Goal: Task Accomplishment & Management: Complete application form

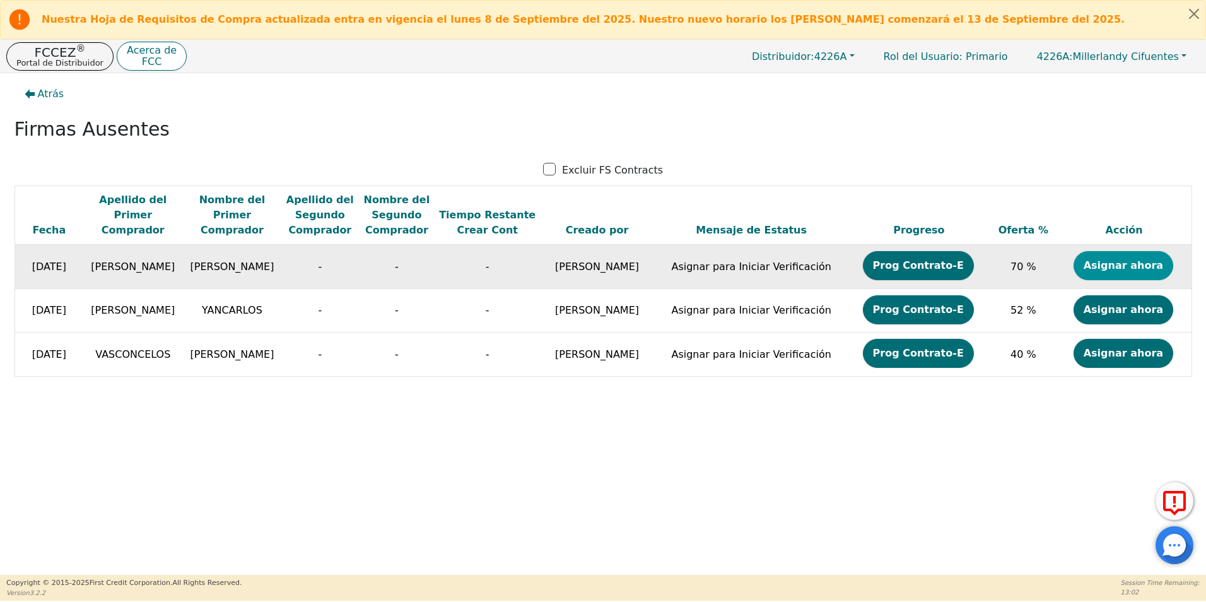
click at [1110, 267] on button "Asignar ahora" at bounding box center [1124, 265] width 100 height 29
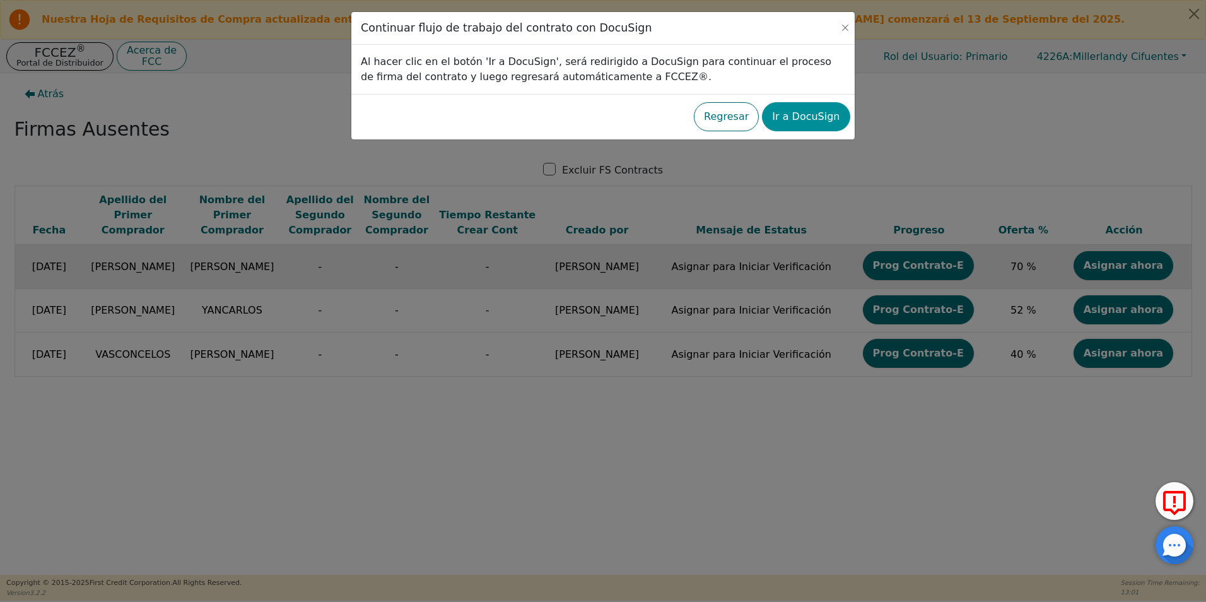
click at [800, 117] on button "Ir a DocuSign" at bounding box center [806, 116] width 88 height 29
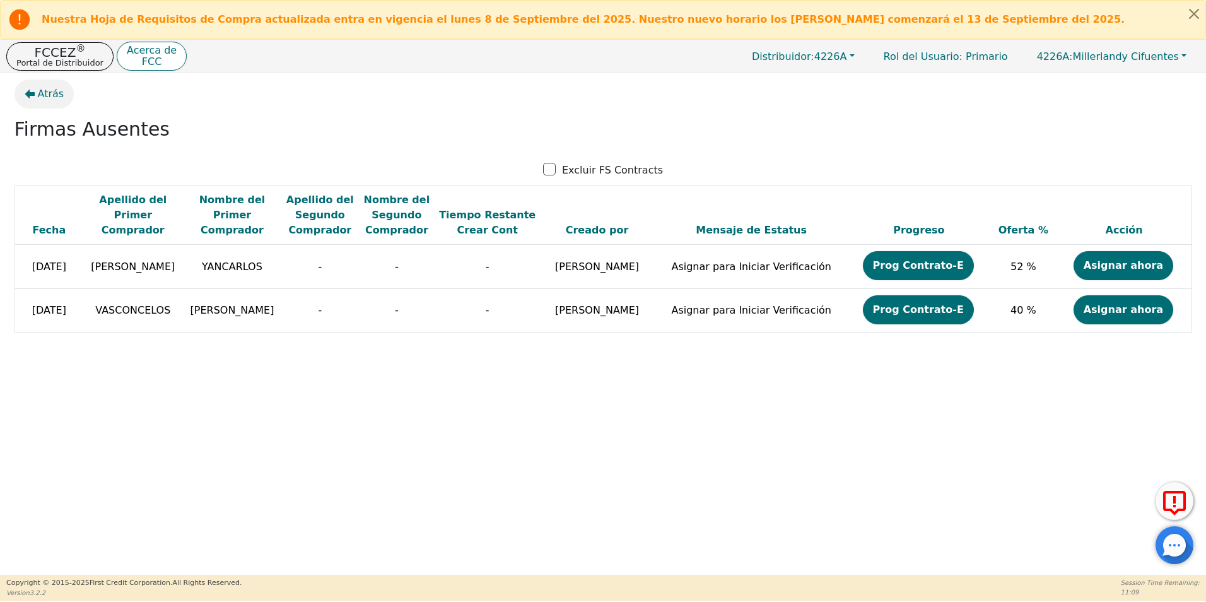
click at [52, 94] on span "Atrás" at bounding box center [51, 93] width 26 height 15
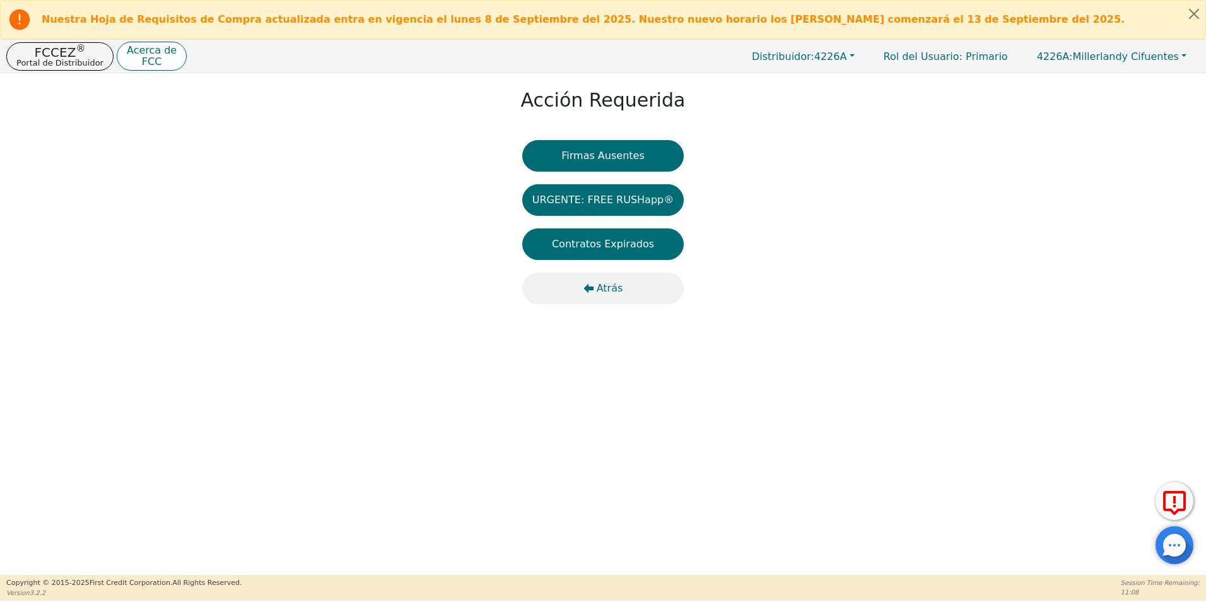
click at [611, 290] on span "Atrás" at bounding box center [610, 288] width 26 height 15
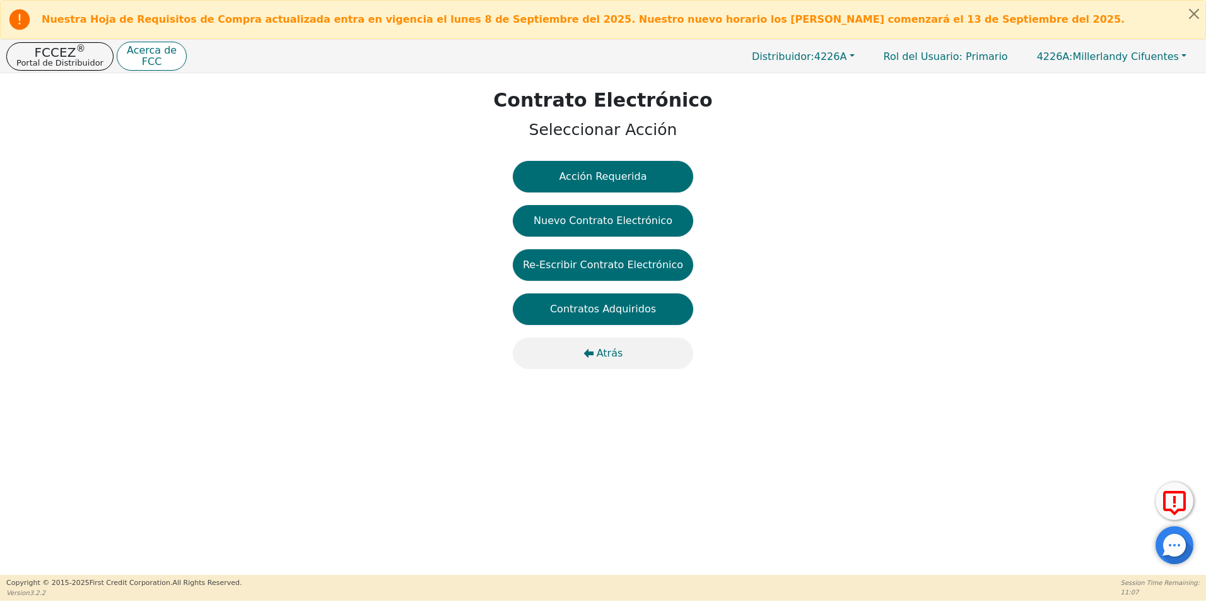
click at [615, 352] on span "Atrás" at bounding box center [610, 353] width 26 height 15
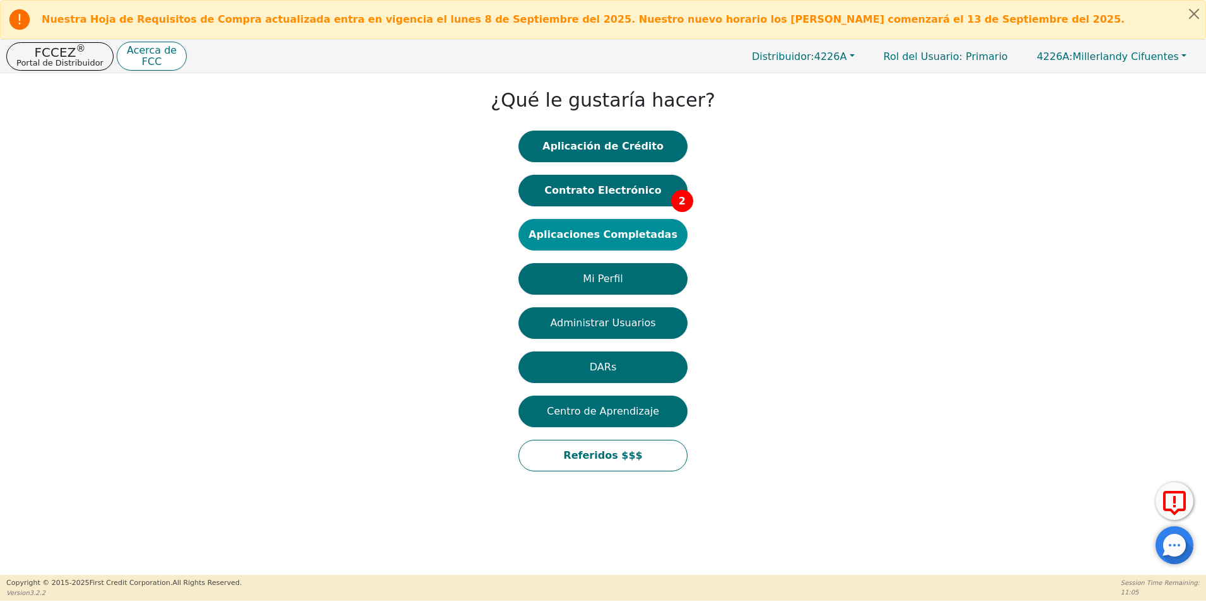
click at [625, 233] on button "Aplicaciones Completadas" at bounding box center [603, 235] width 169 height 32
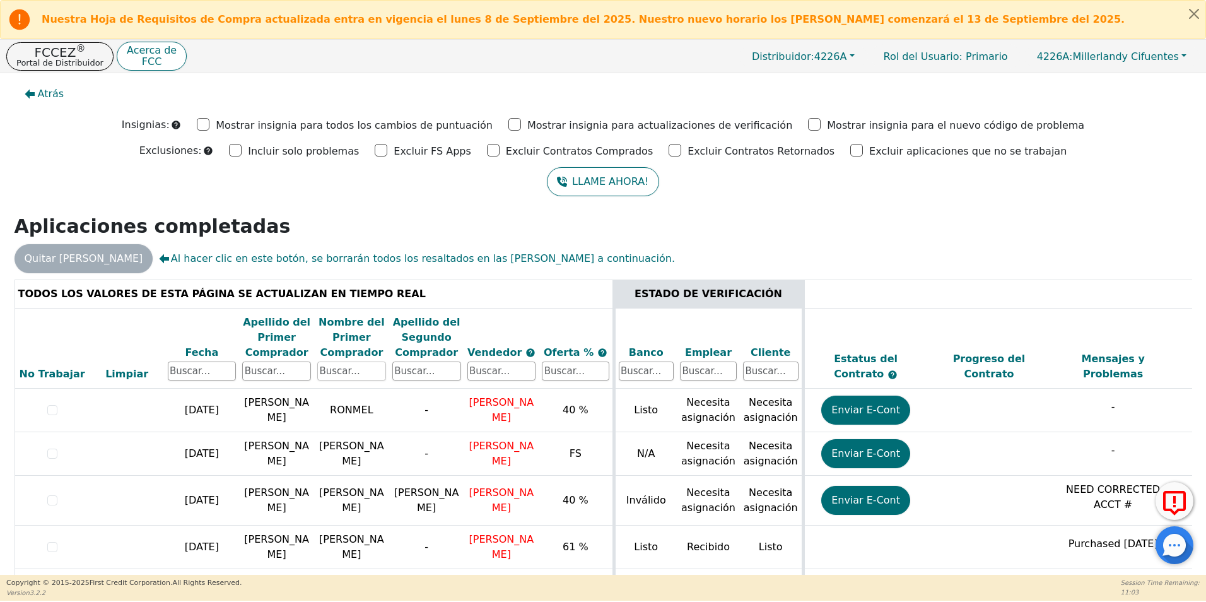
click at [332, 364] on input "text" at bounding box center [351, 370] width 69 height 19
type input "[PERSON_NAME]"
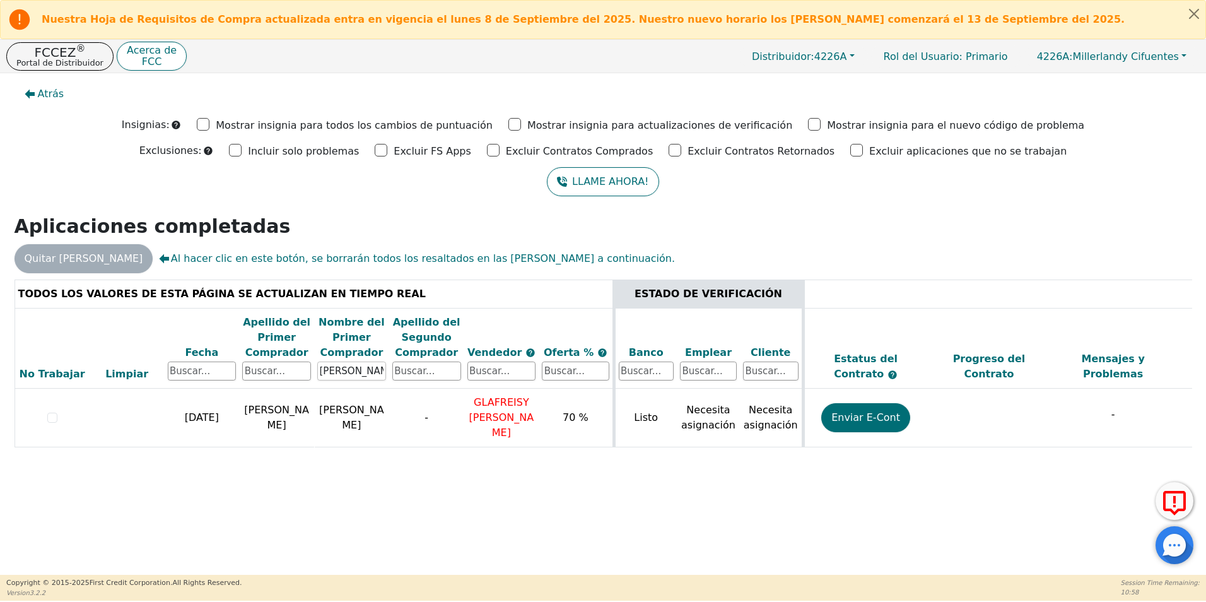
scroll to position [0, 356]
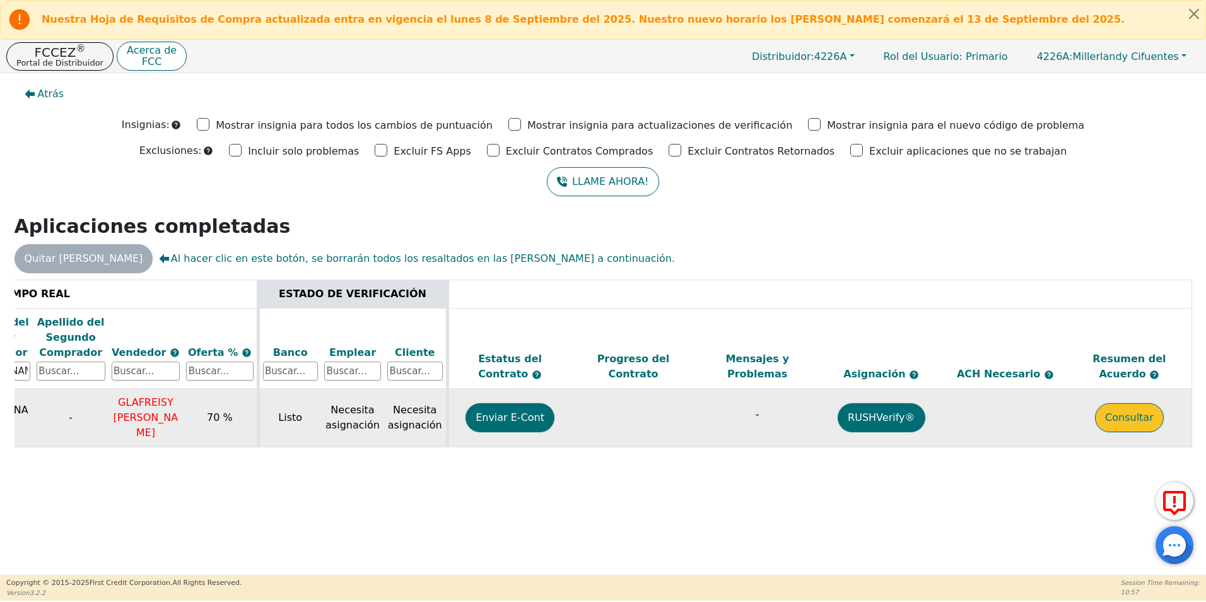
click at [1149, 409] on button "Consultar" at bounding box center [1129, 417] width 69 height 29
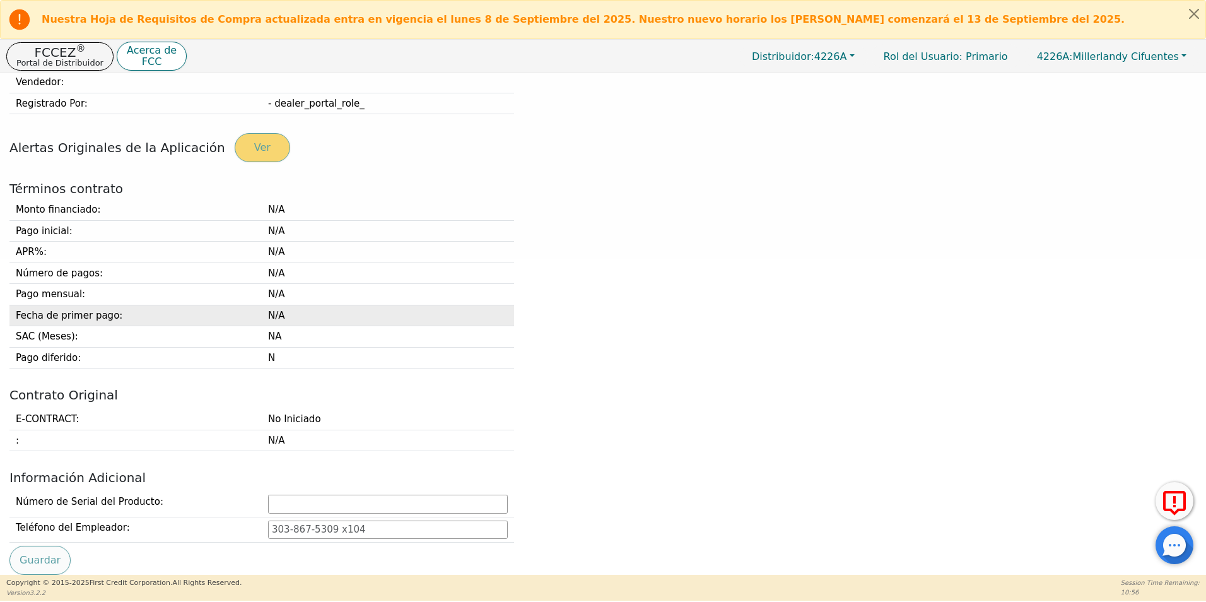
type input "[PHONE_NUMBER]"
type input "[EMAIL_ADDRESS][DOMAIN_NAME]"
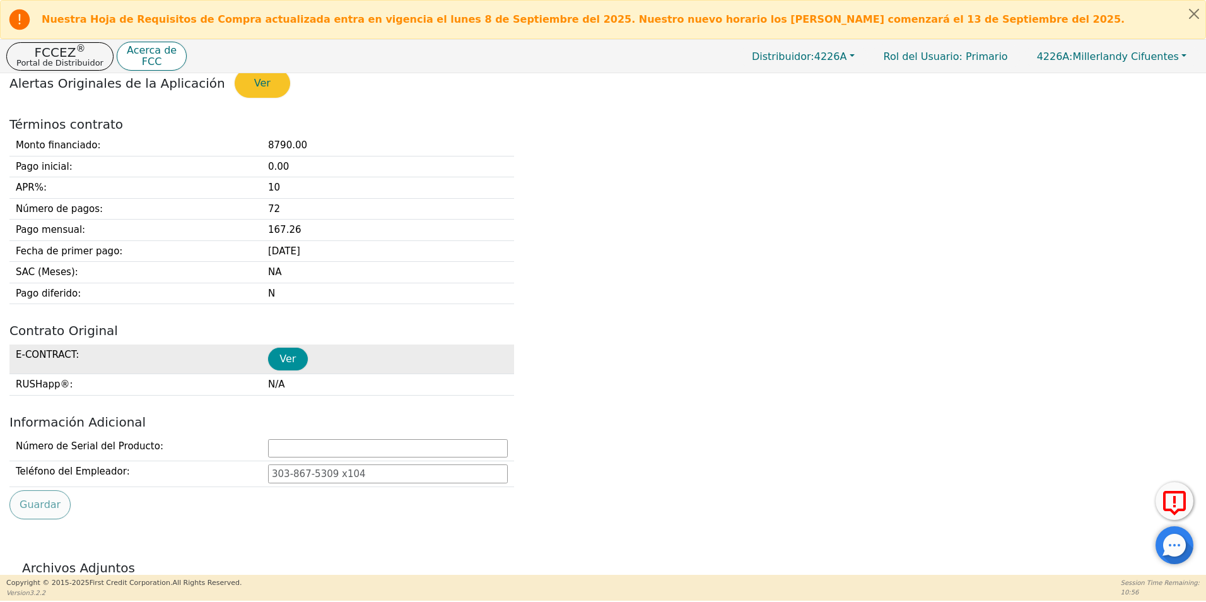
scroll to position [505, 0]
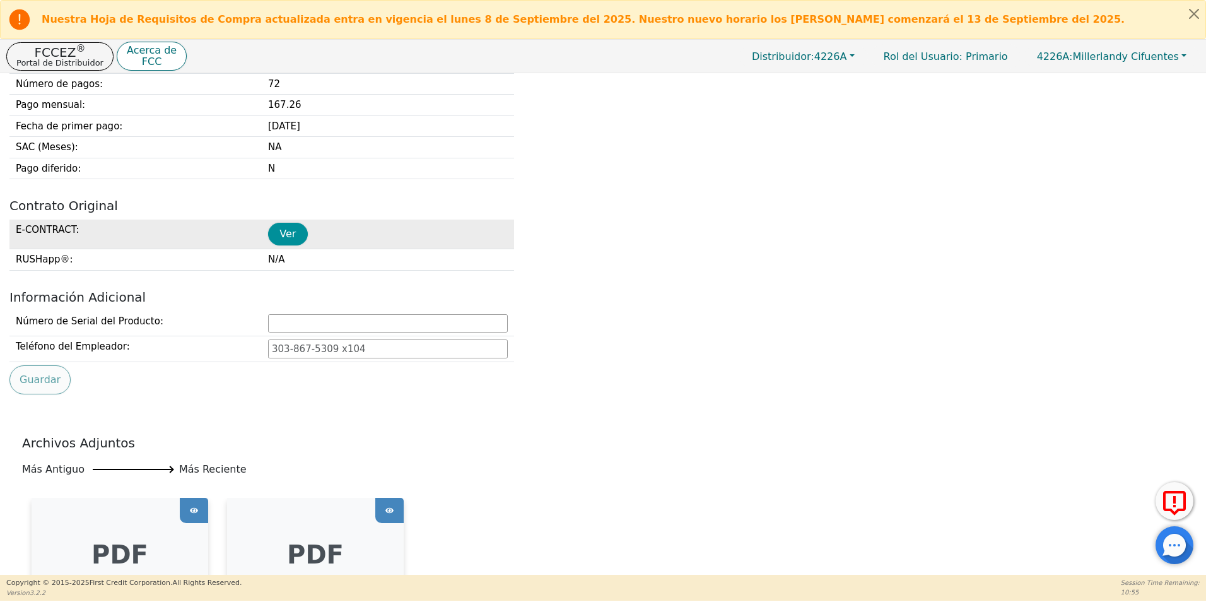
click at [283, 240] on button "Ver" at bounding box center [288, 234] width 40 height 23
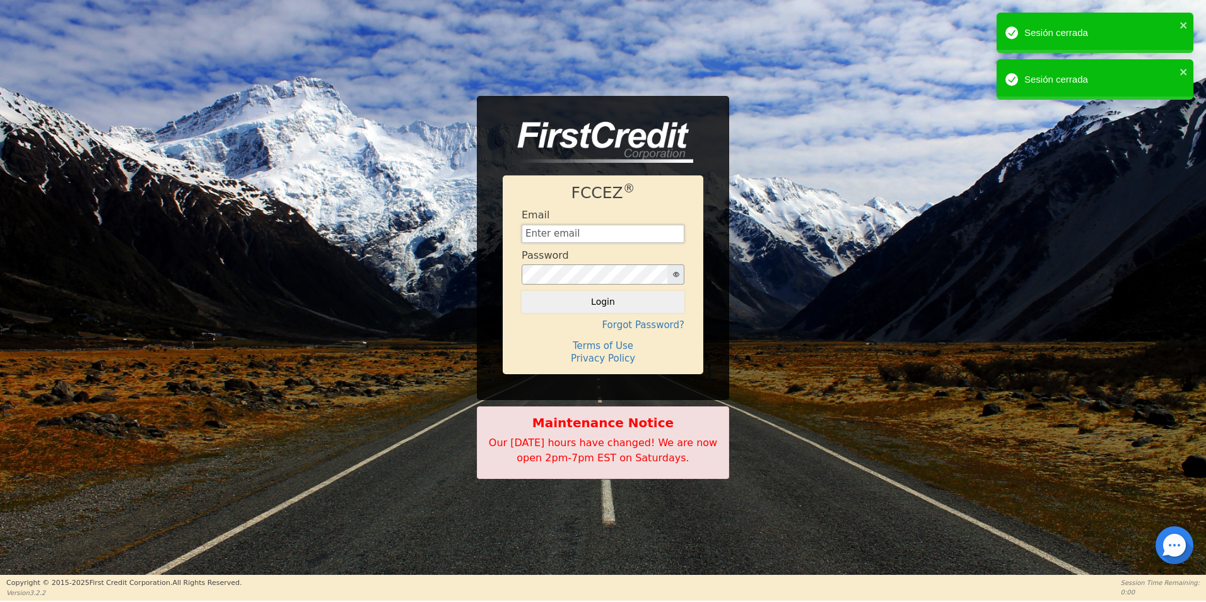
type input "[EMAIL_ADDRESS][DOMAIN_NAME]"
